Goal: Information Seeking & Learning: Learn about a topic

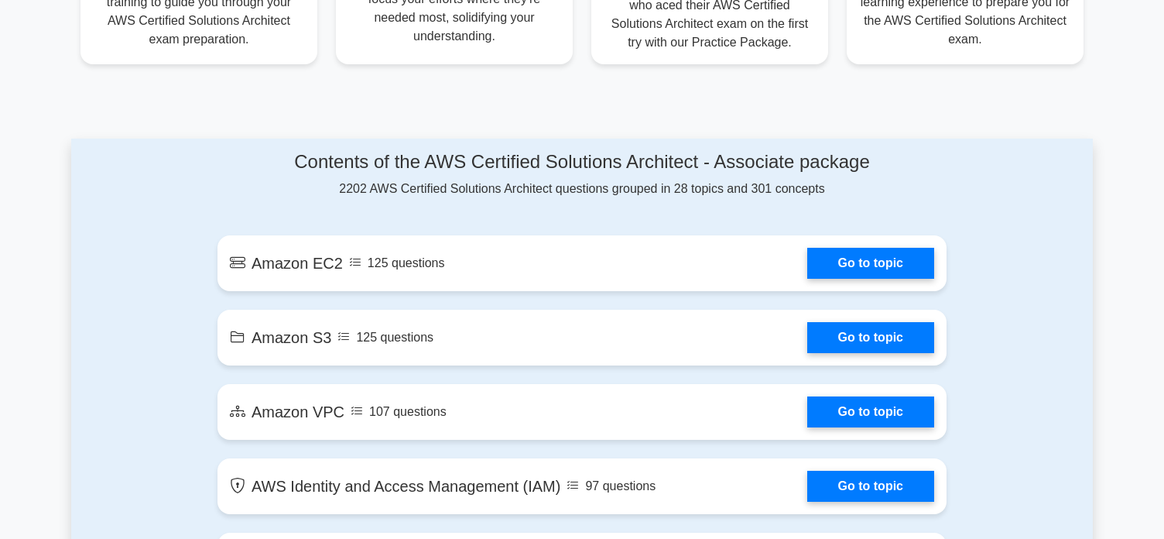
scroll to position [680, 0]
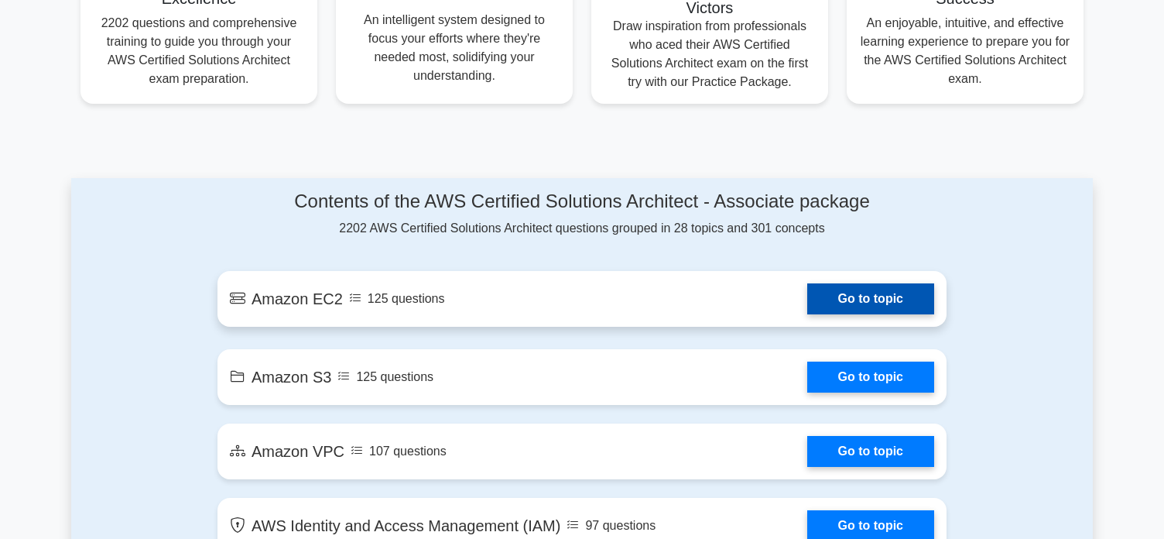
click at [877, 303] on link "Go to topic" at bounding box center [870, 298] width 127 height 31
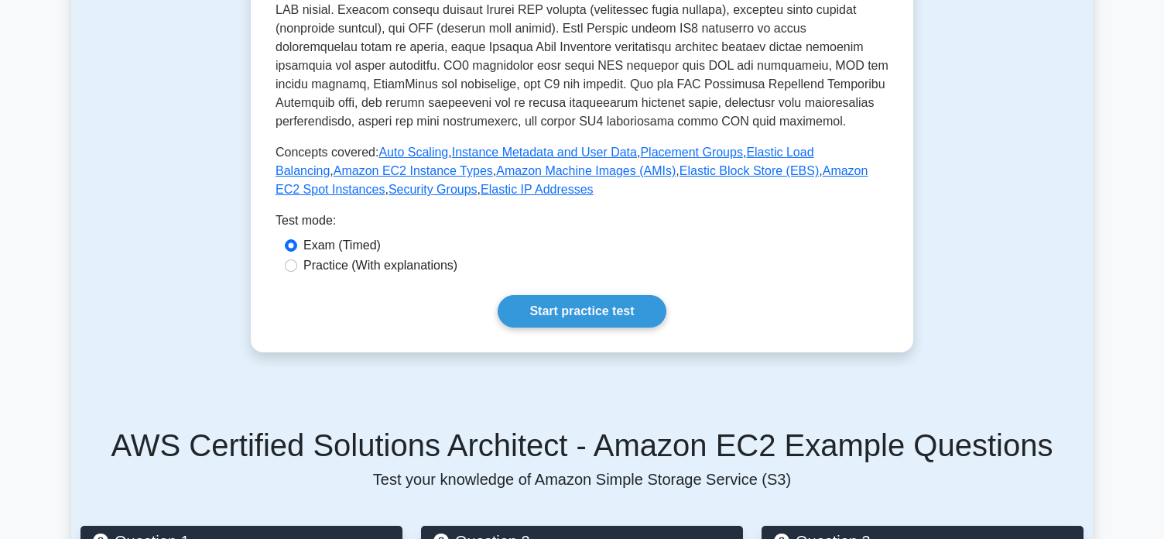
scroll to position [520, 0]
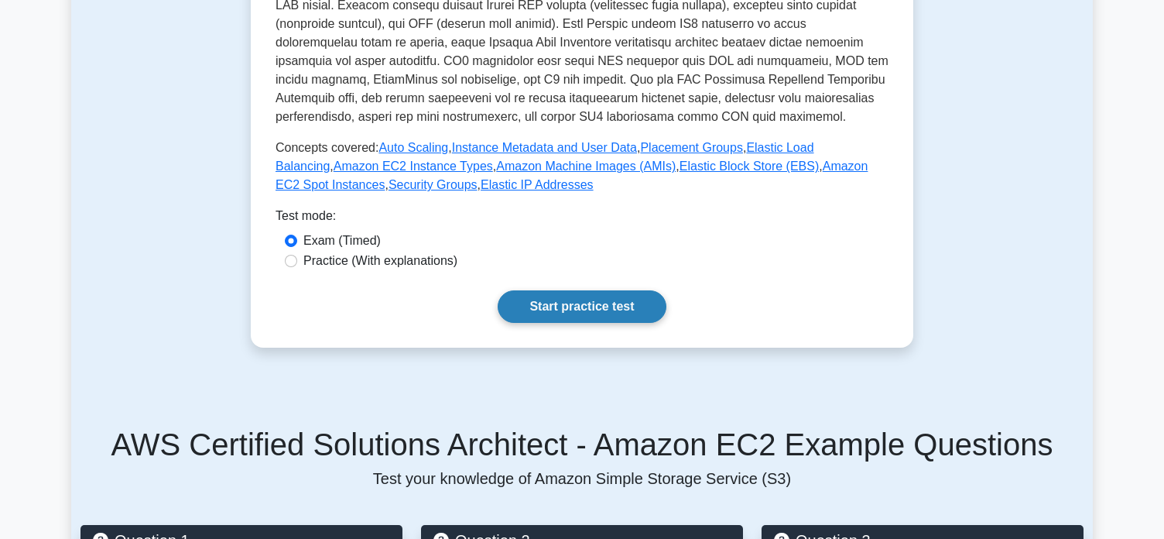
click at [558, 318] on link "Start practice test" at bounding box center [582, 306] width 168 height 33
